Goal: Find specific page/section

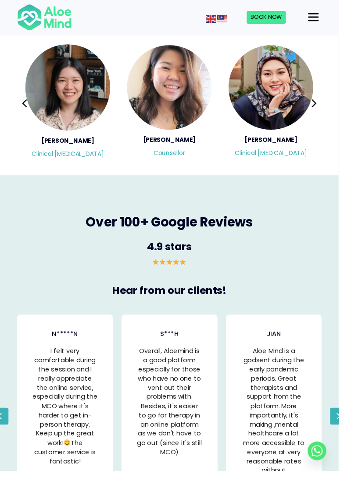
scroll to position [1547, 0]
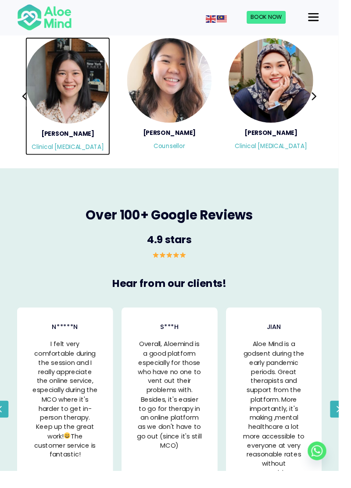
click at [53, 141] on h5 "[PERSON_NAME]" at bounding box center [70, 139] width 88 height 9
click at [50, 95] on img "Slide 1 of 18" at bounding box center [70, 83] width 88 height 89
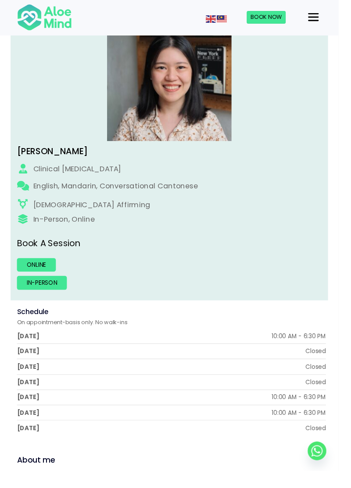
scroll to position [162, 0]
